Goal: Transaction & Acquisition: Book appointment/travel/reservation

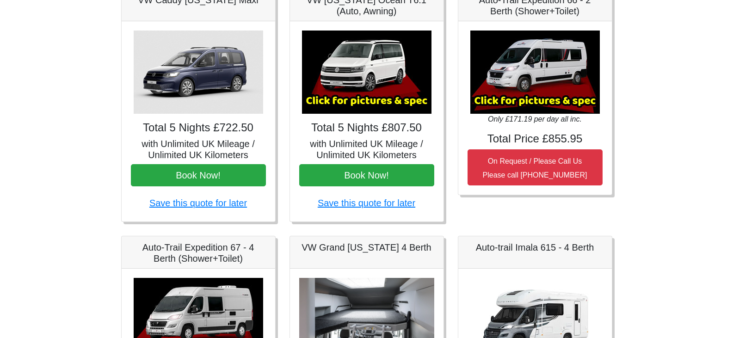
scroll to position [161, 0]
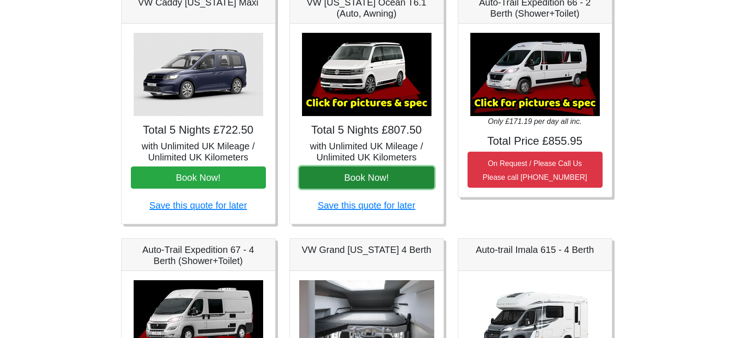
click at [377, 181] on button "Book Now!" at bounding box center [366, 178] width 135 height 22
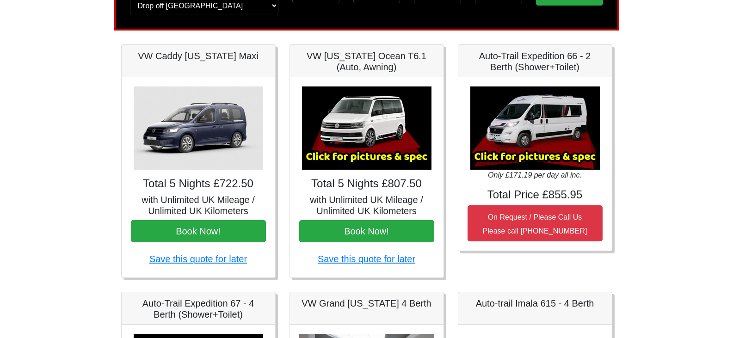
scroll to position [0, 0]
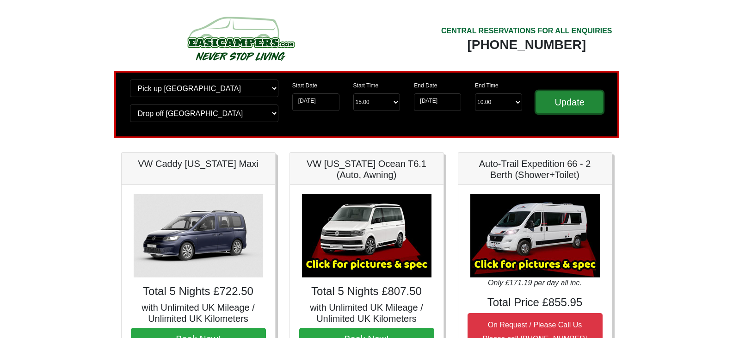
click at [560, 106] on input "Update" at bounding box center [570, 102] width 68 height 22
